Goal: Task Accomplishment & Management: Use online tool/utility

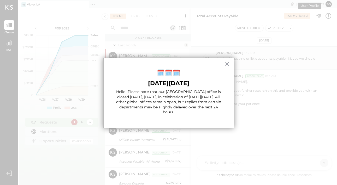
scroll to position [3, 0]
click at [225, 65] on button "×" at bounding box center [227, 64] width 5 height 8
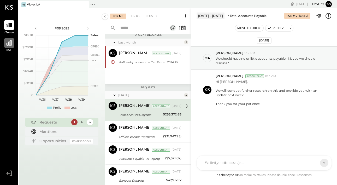
click at [12, 44] on icon at bounding box center [9, 43] width 7 height 7
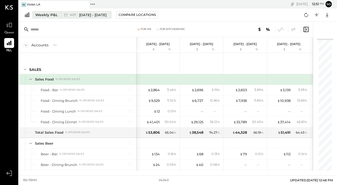
click at [89, 15] on span "[DATE] - [DATE]" at bounding box center [92, 15] width 27 height 5
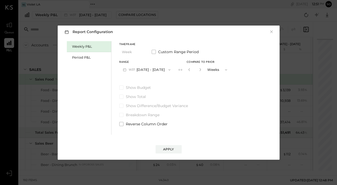
click at [161, 70] on button "W37 [DATE] - [DATE]" at bounding box center [146, 70] width 55 height 10
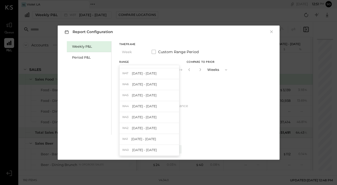
scroll to position [3329, 0]
click at [211, 129] on div "Weekly P&L Period P&L Timeframe Week Custom Range Period Range W37 [DATE] - [DA…" at bounding box center [168, 87] width 211 height 95
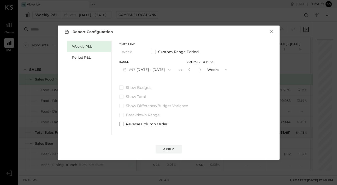
click at [272, 32] on button "×" at bounding box center [271, 31] width 5 height 5
